Goal: Task Accomplishment & Management: Manage account settings

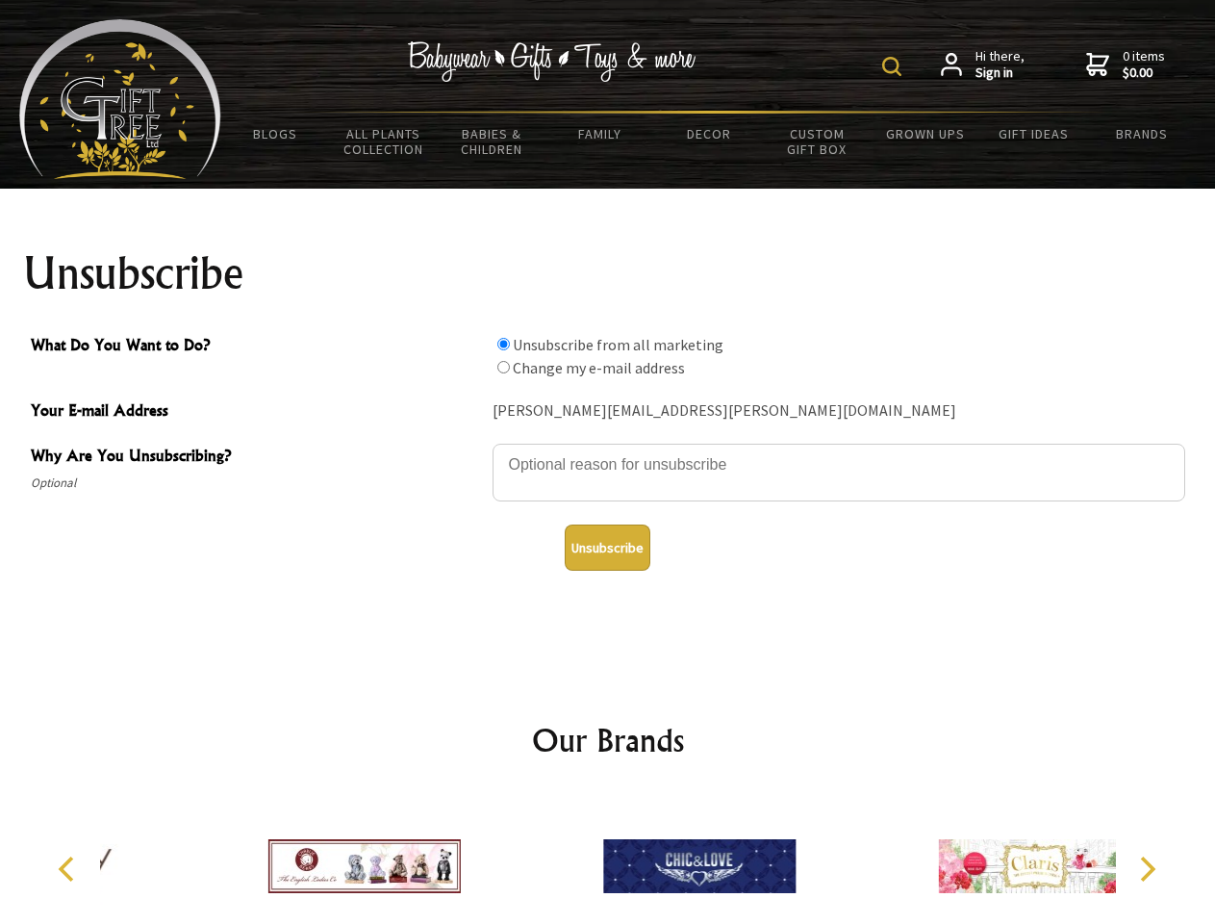
click at [895, 66] on img at bounding box center [891, 66] width 19 height 19
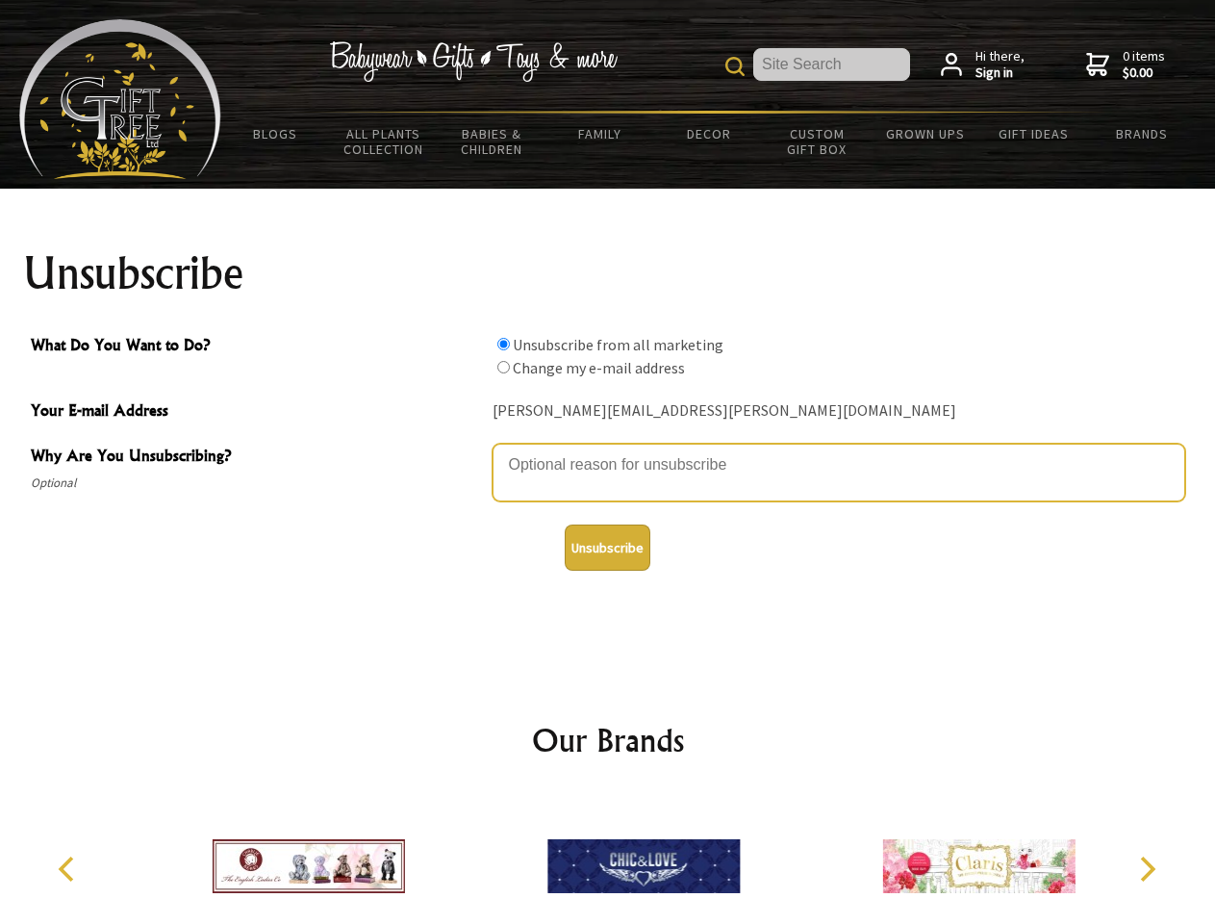
click at [608, 450] on textarea "Why Are You Unsubscribing?" at bounding box center [839, 473] width 693 height 58
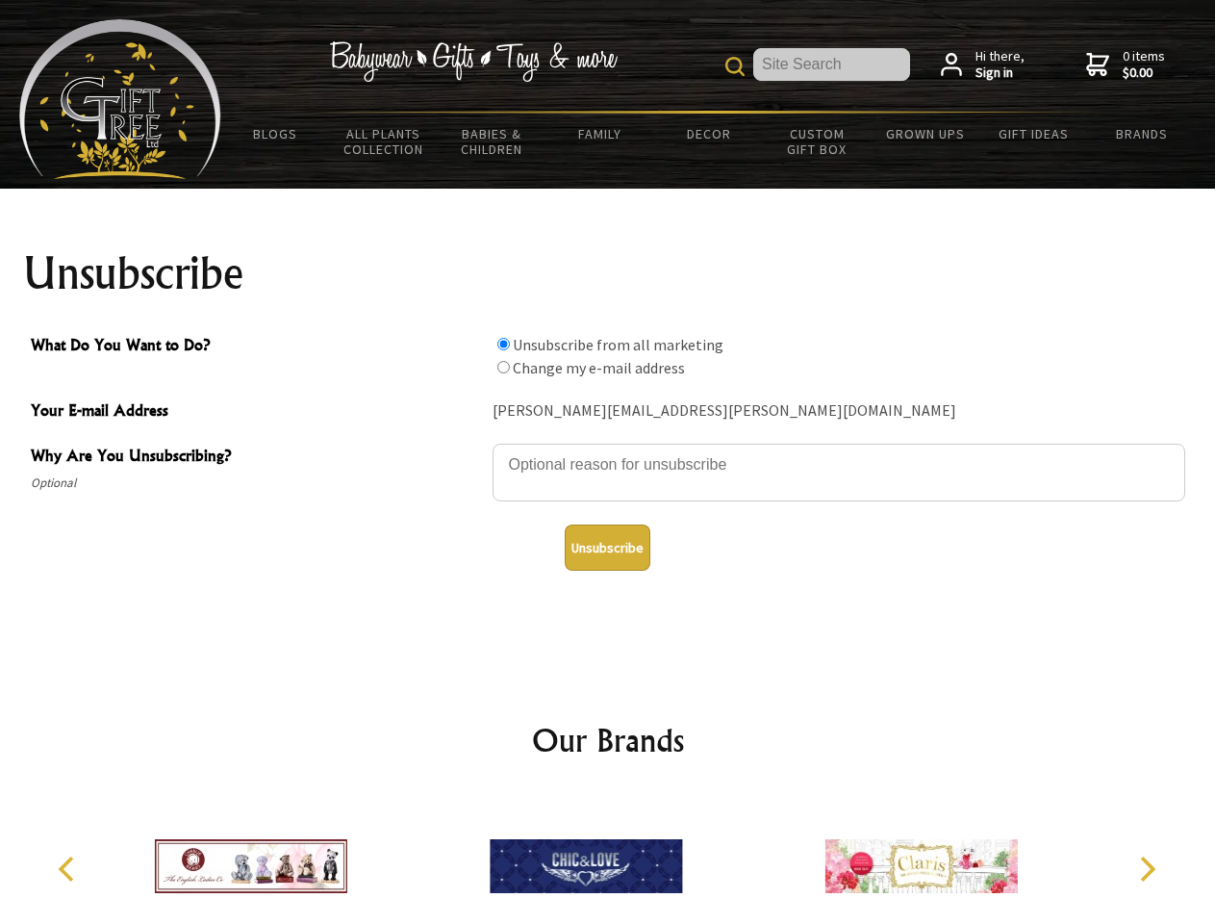
click at [503, 344] on input "What Do You Want to Do?" at bounding box center [503, 344] width 13 height 13
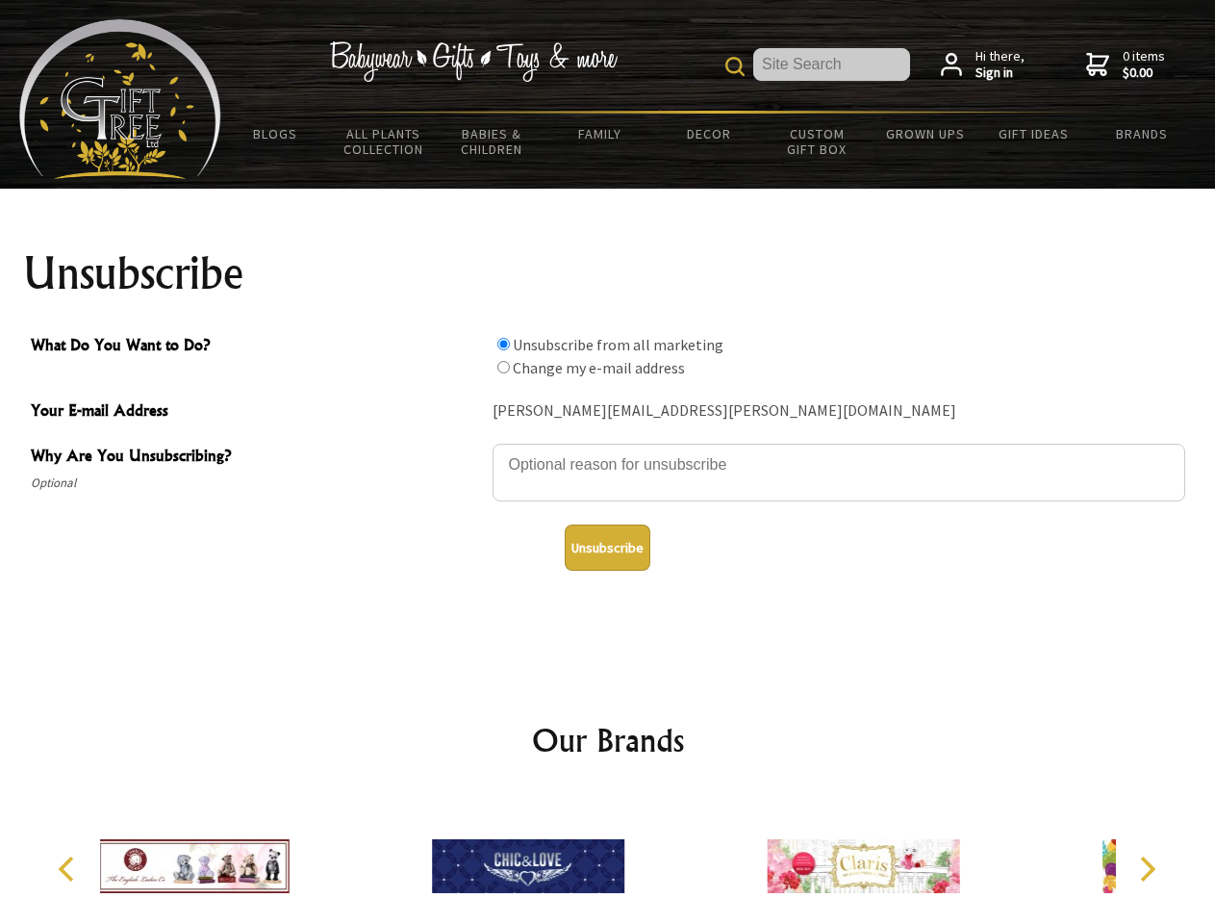
click at [503, 367] on input "What Do You Want to Do?" at bounding box center [503, 367] width 13 height 13
radio input "true"
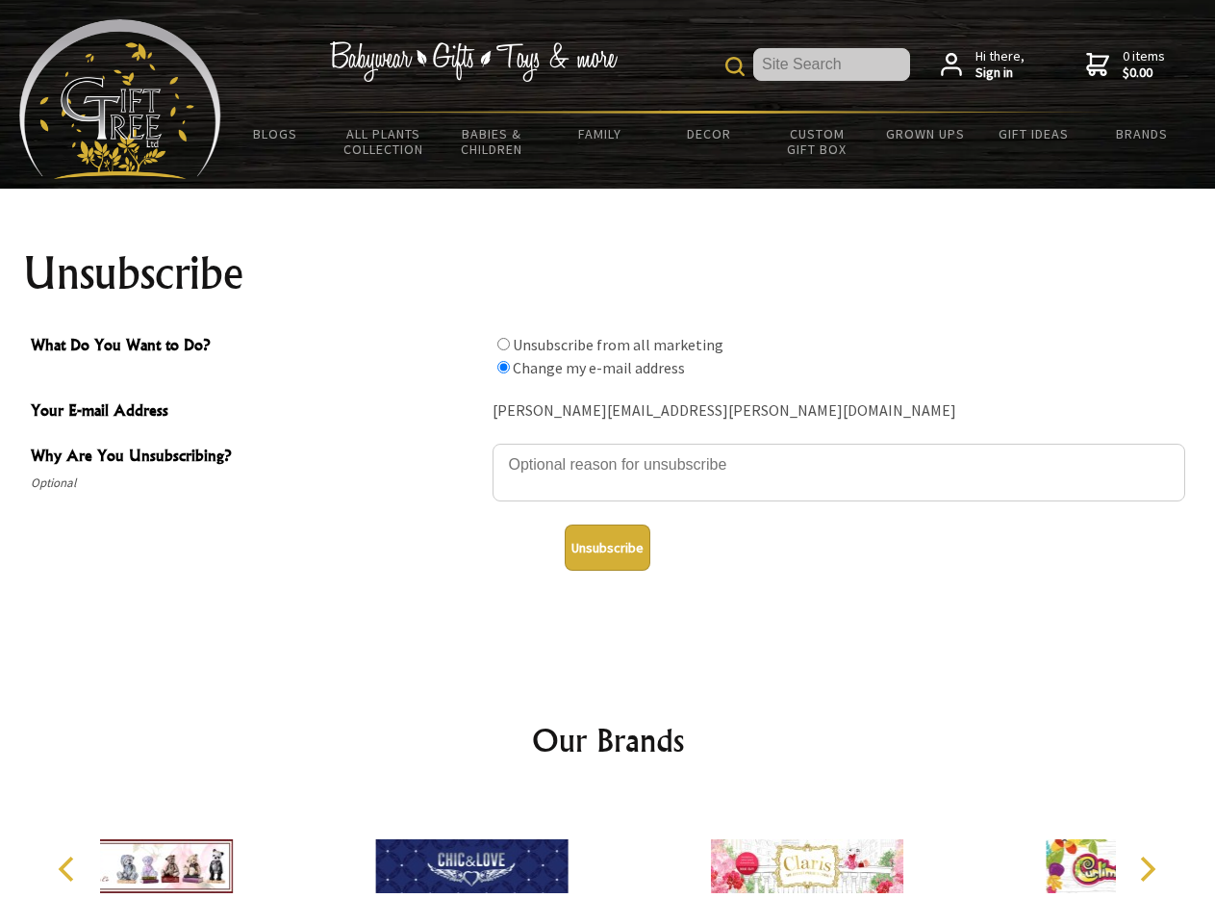
click at [607, 547] on button "Unsubscribe" at bounding box center [608, 547] width 86 height 46
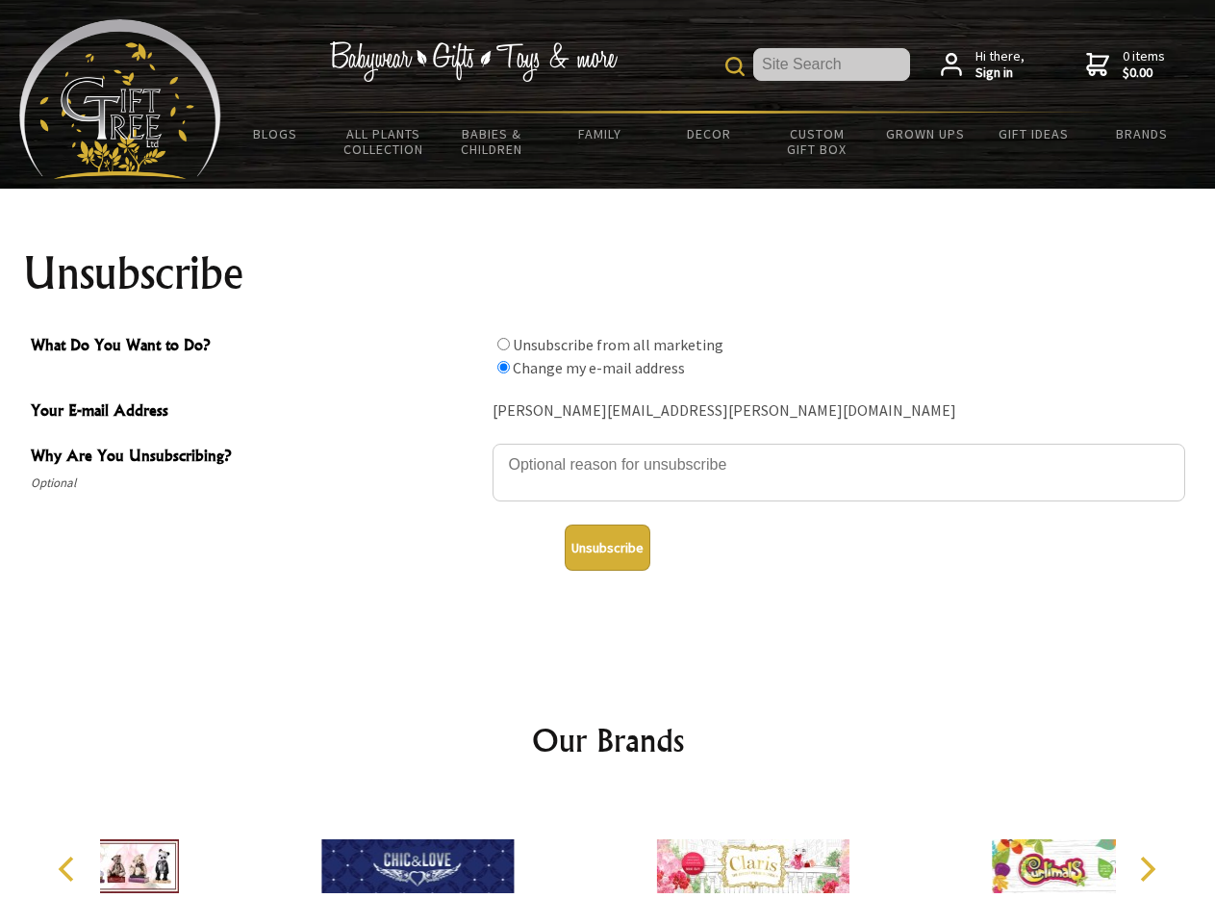
click at [69, 869] on icon "Previous" at bounding box center [68, 868] width 25 height 25
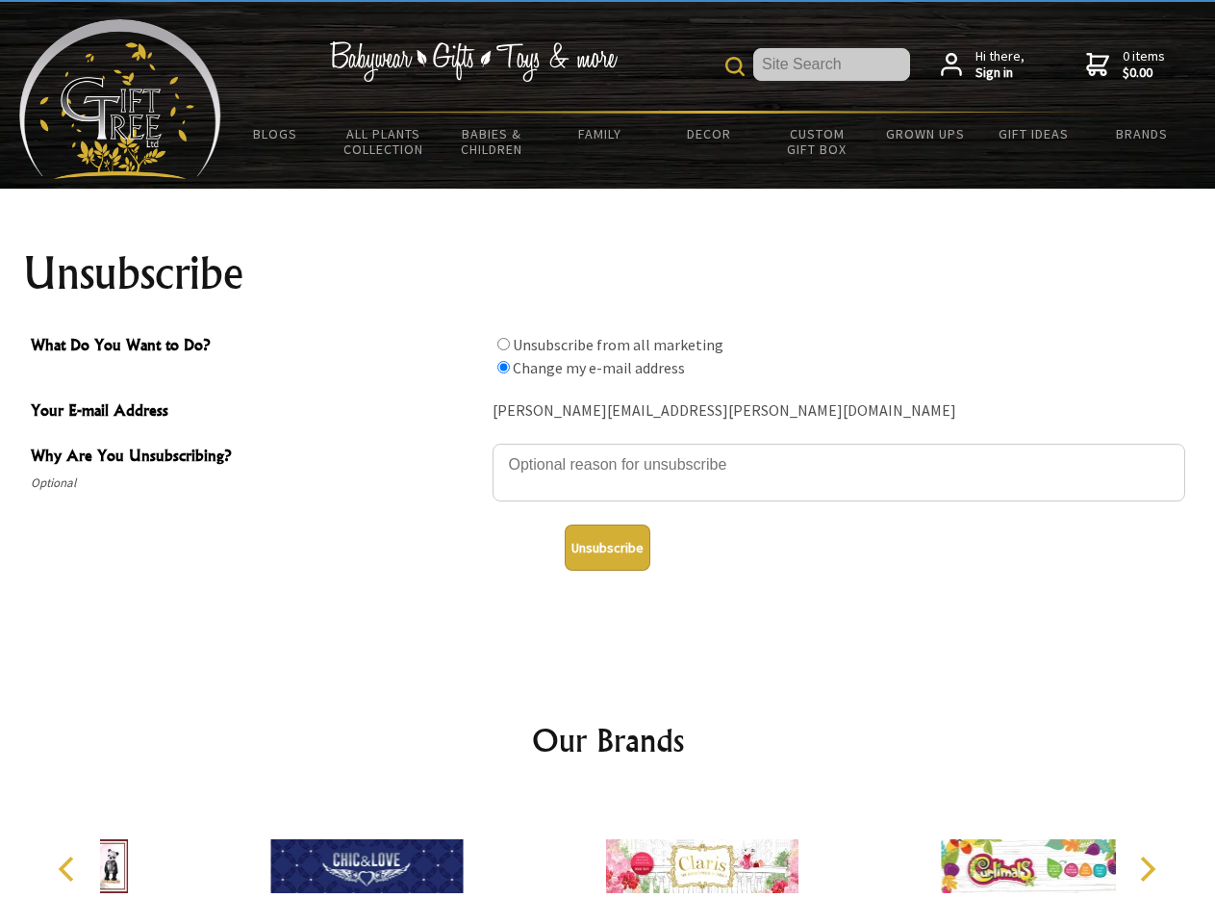
click at [1147, 869] on icon "Next" at bounding box center [1145, 868] width 25 height 25
